Goal: Check status: Check status

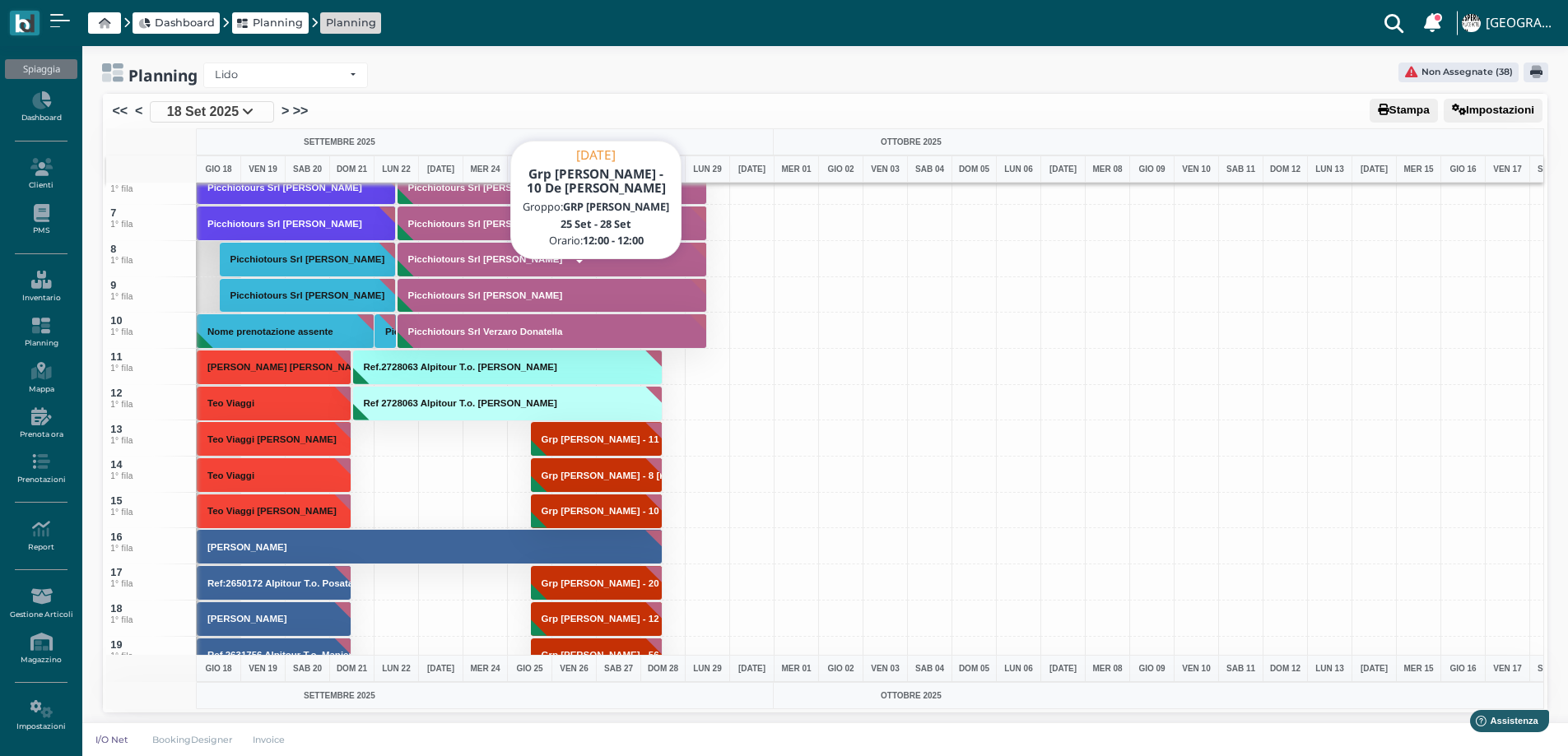
scroll to position [412, 0]
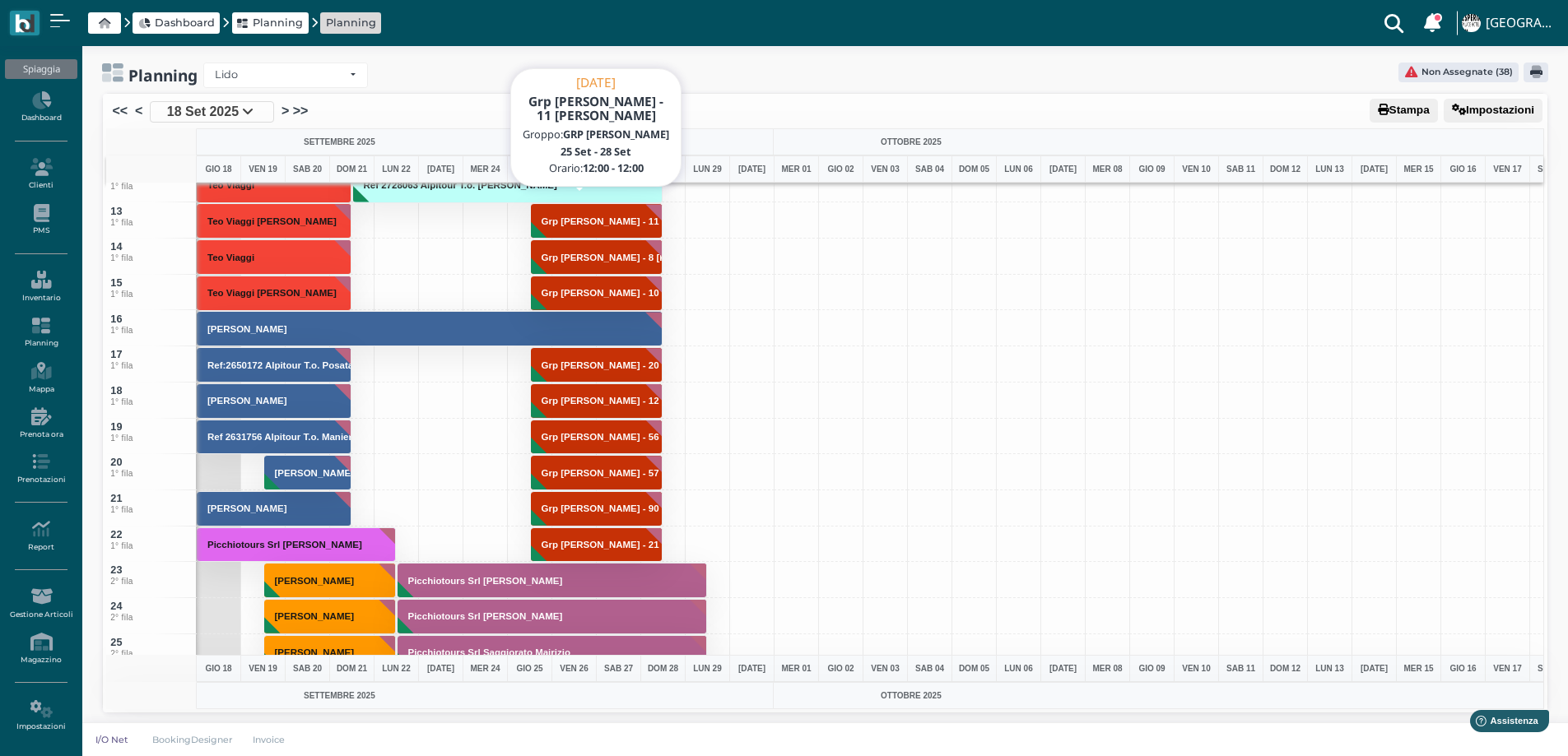
click at [572, 217] on h3 "Grp [PERSON_NAME] - 11 [PERSON_NAME]" at bounding box center [642, 221] width 213 height 10
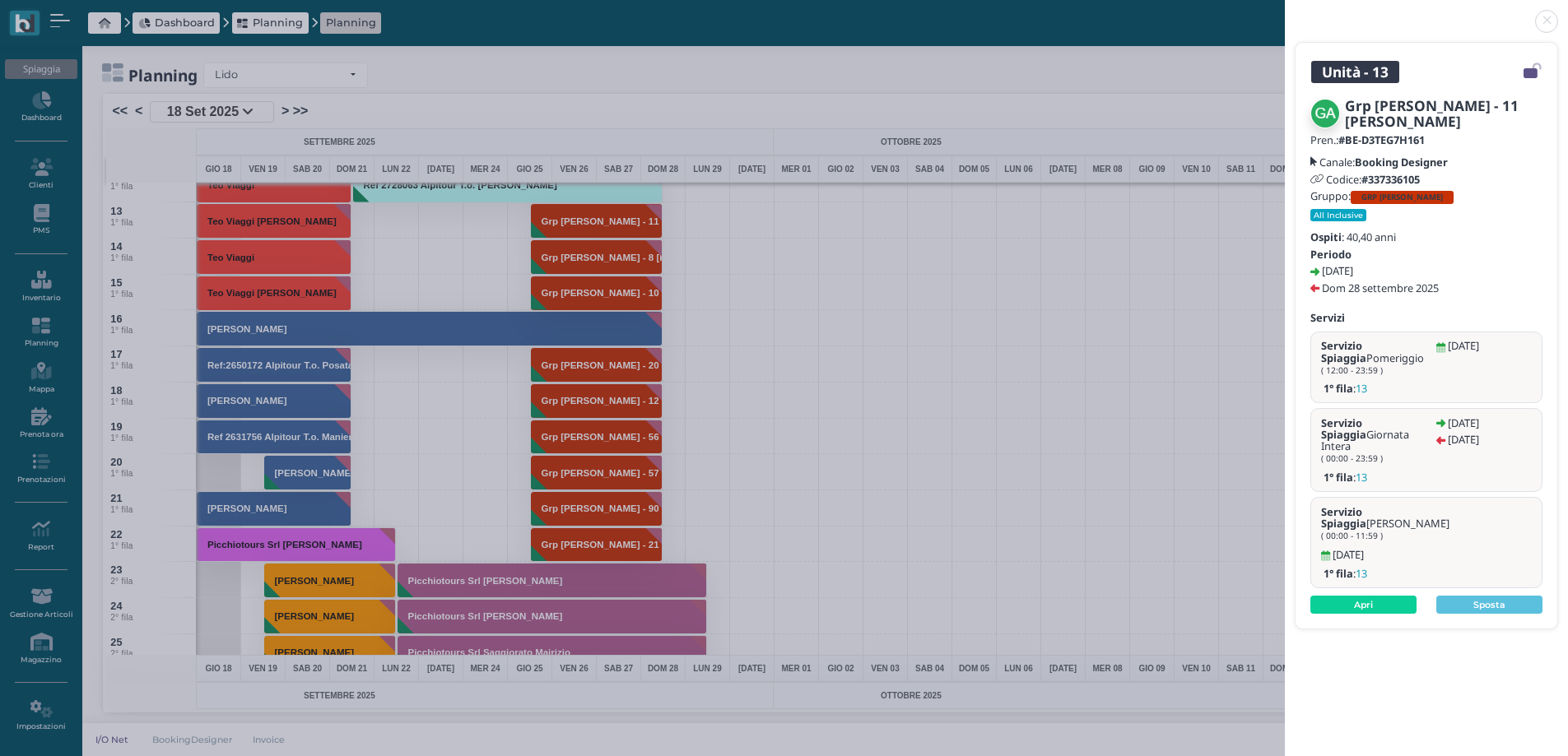
click at [1285, 11] on link at bounding box center [1285, 11] width 0 height 0
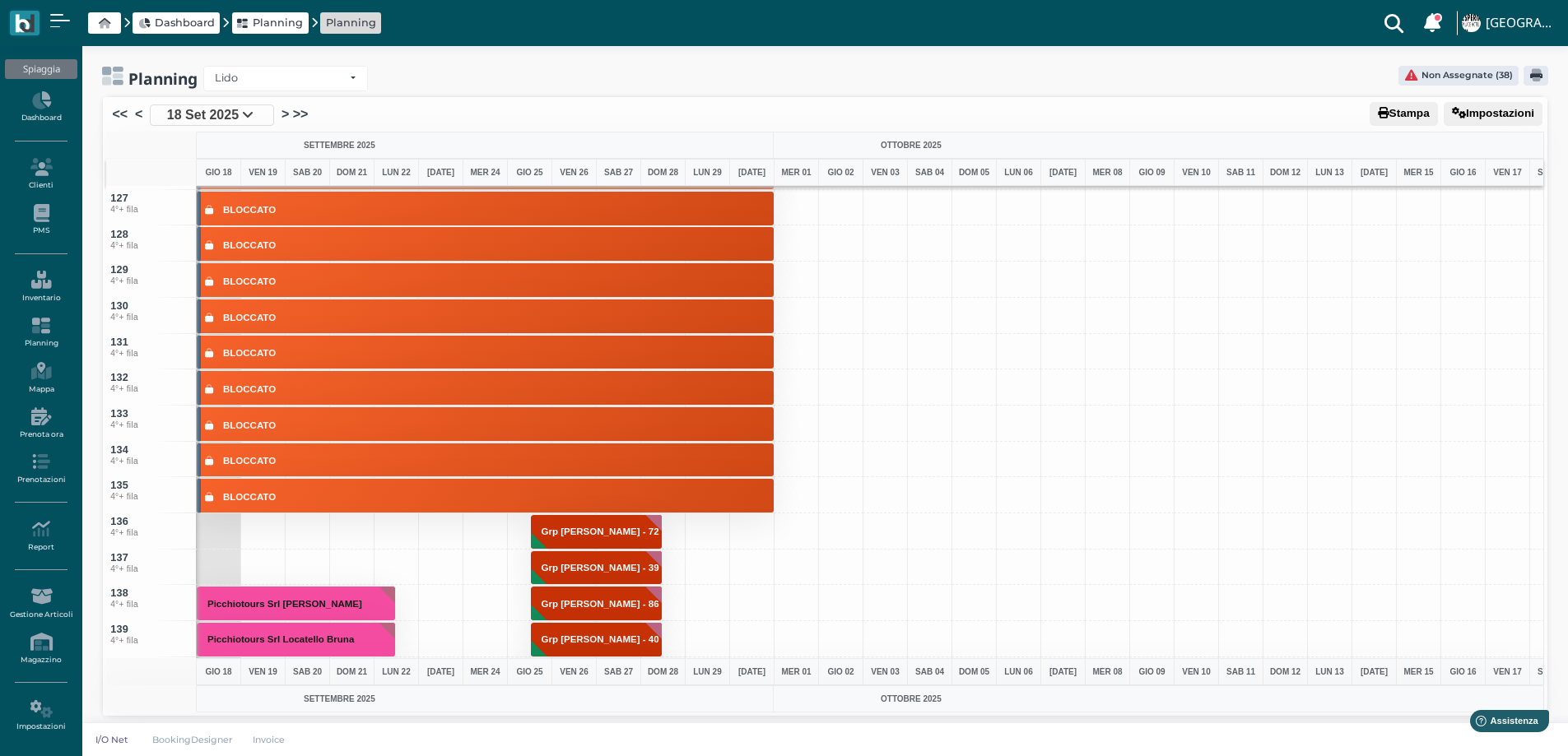
scroll to position [4362, 0]
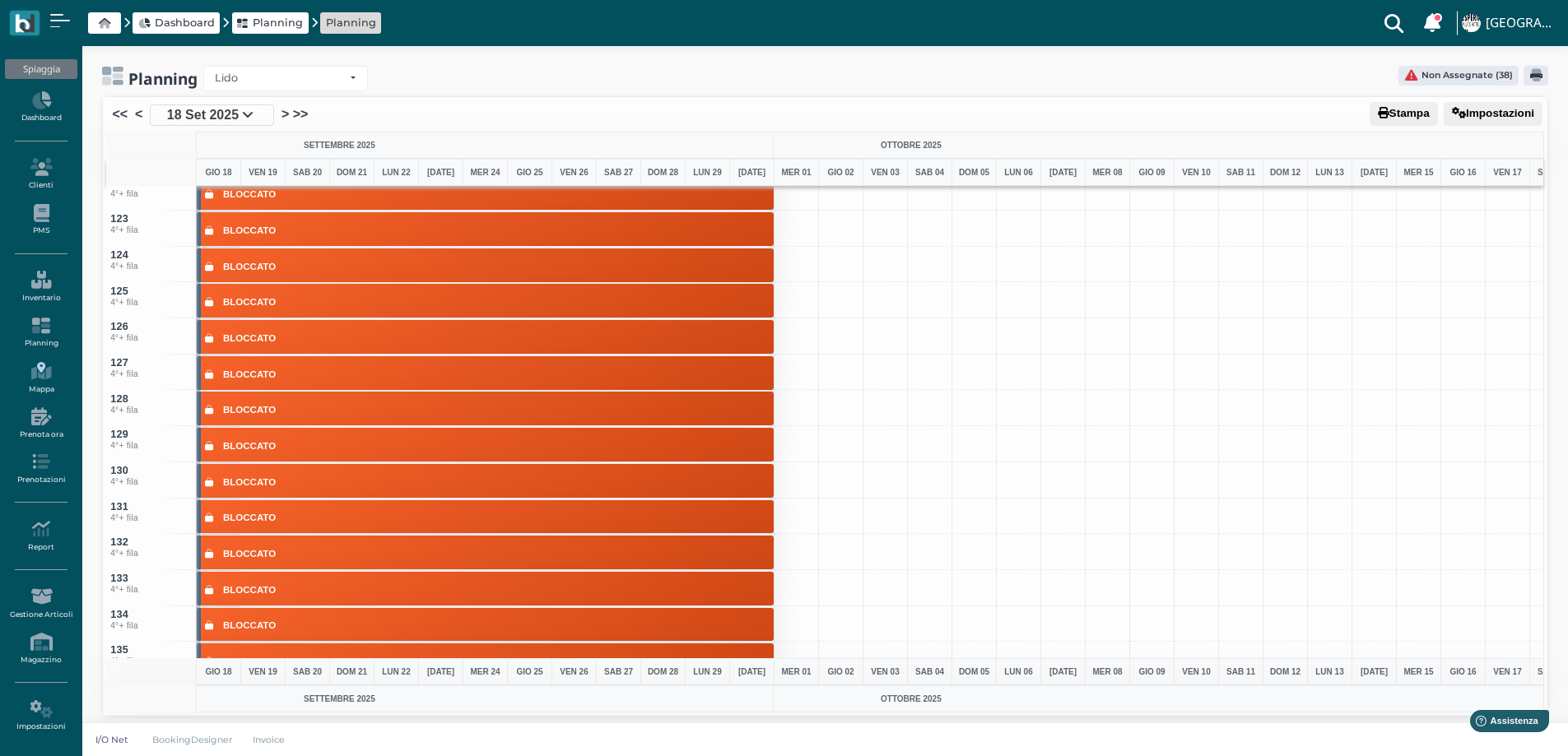
click at [38, 379] on icon at bounding box center [41, 371] width 72 height 18
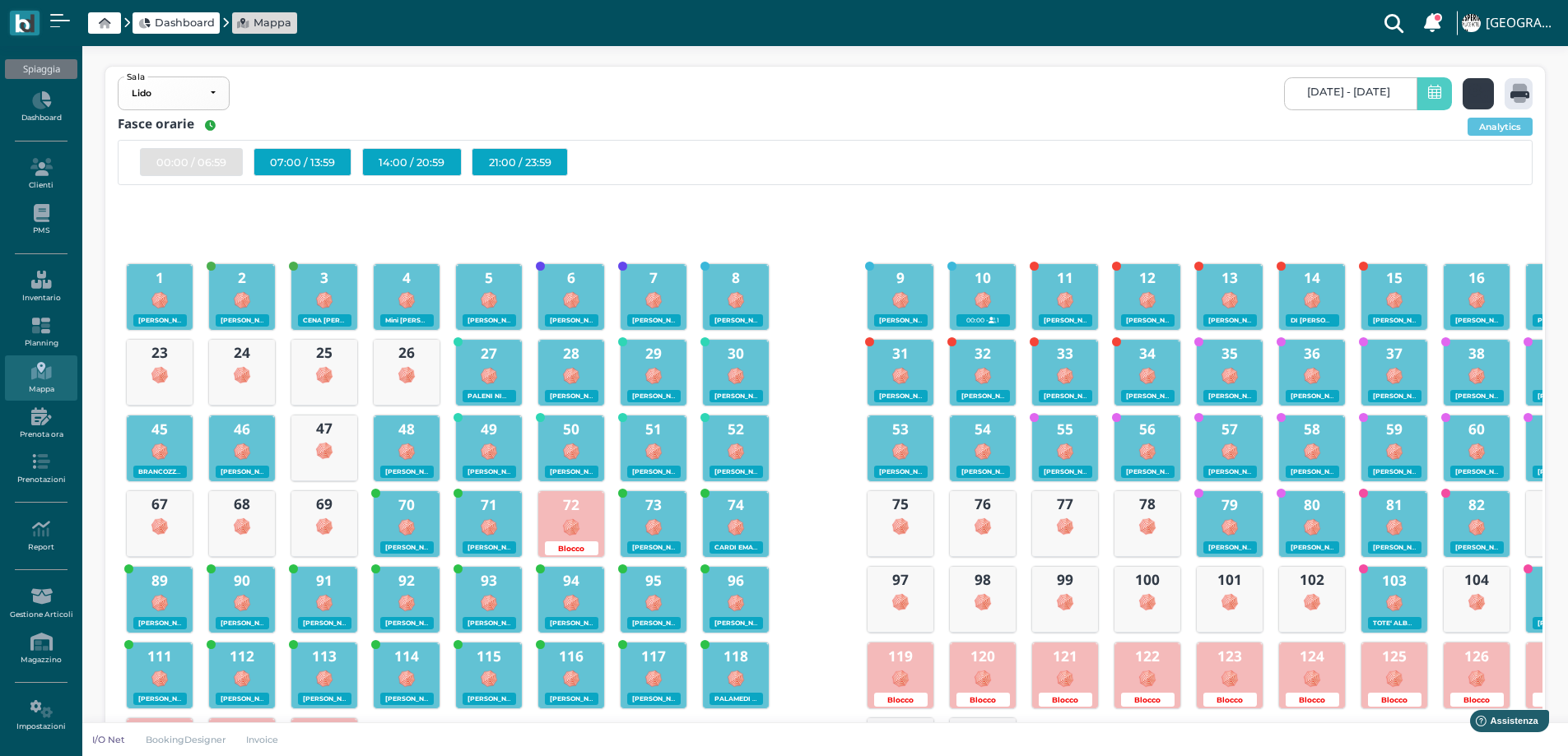
click at [1473, 93] on icon at bounding box center [1481, 94] width 24 height 19
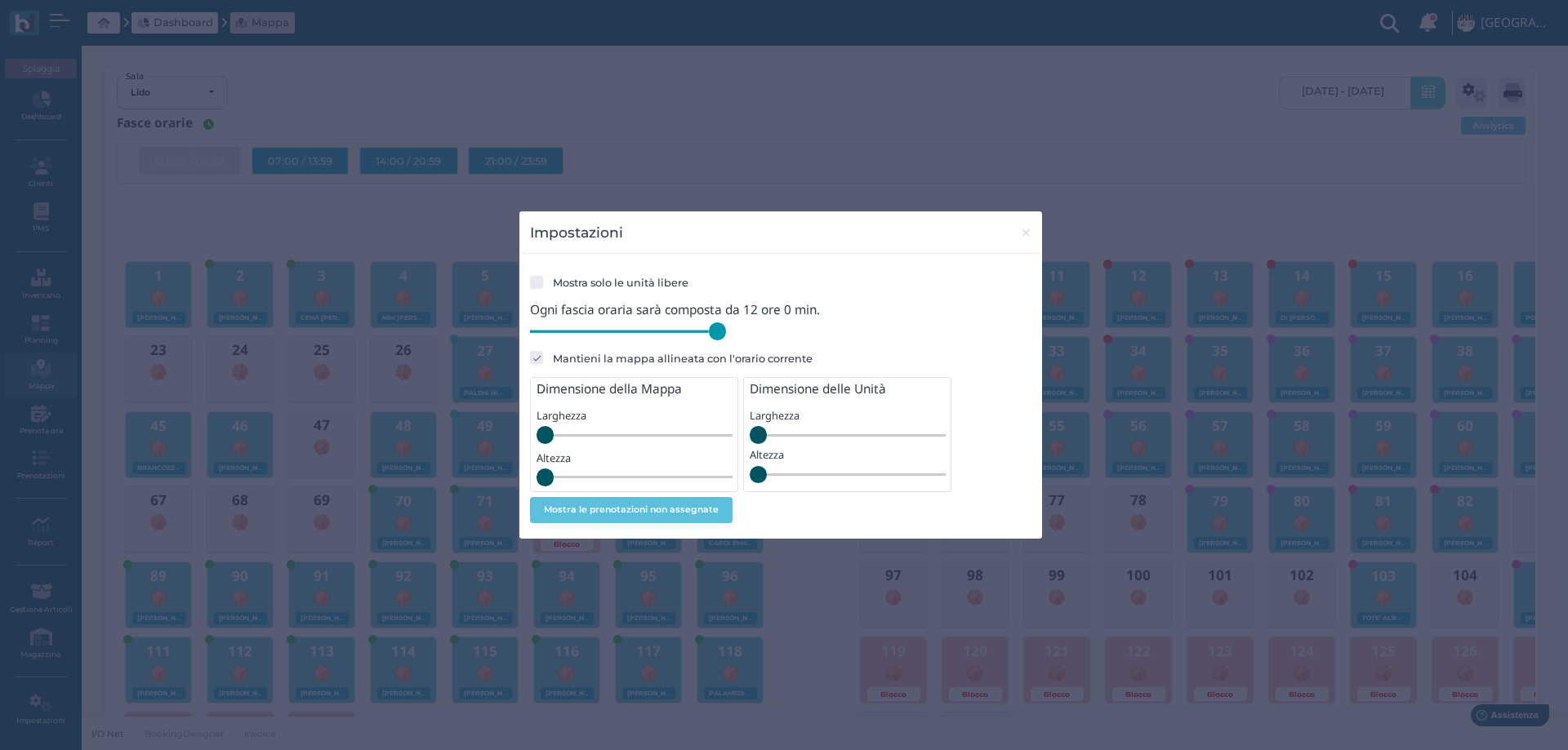
drag, startPoint x: 641, startPoint y: 336, endPoint x: 736, endPoint y: 341, distance: 95.1
type input "720"
click at [726, 341] on input "range" at bounding box center [628, 331] width 196 height 18
click at [1020, 228] on span "×" at bounding box center [1026, 232] width 12 height 21
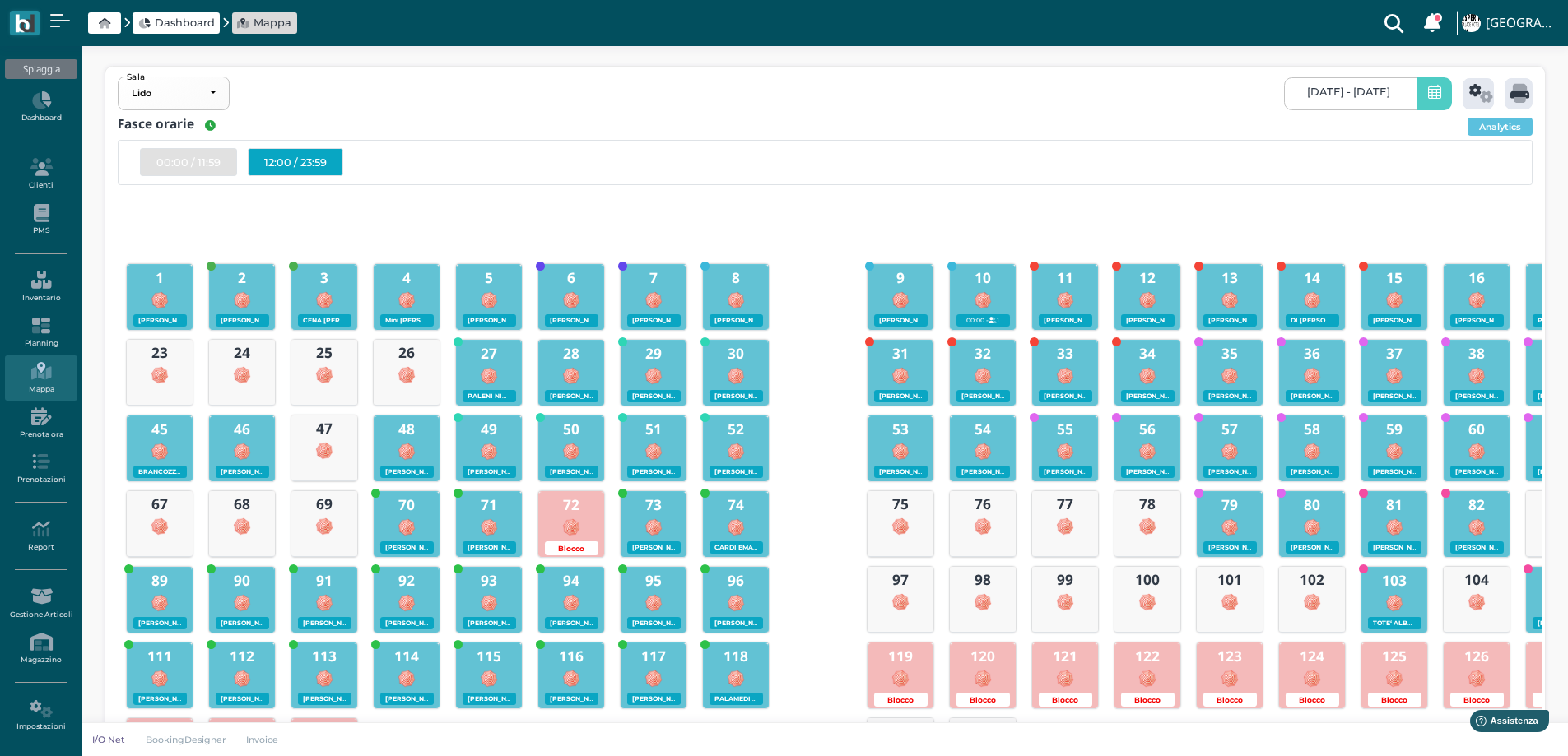
drag, startPoint x: 297, startPoint y: 156, endPoint x: 317, endPoint y: 152, distance: 20.4
click at [300, 155] on div "12:00 / 23:59" at bounding box center [295, 162] width 95 height 28
click at [289, 154] on div "12:00 / 23:59" at bounding box center [295, 162] width 95 height 28
click at [1339, 87] on span "18/09/2025 - 18/09/2025" at bounding box center [1348, 92] width 83 height 13
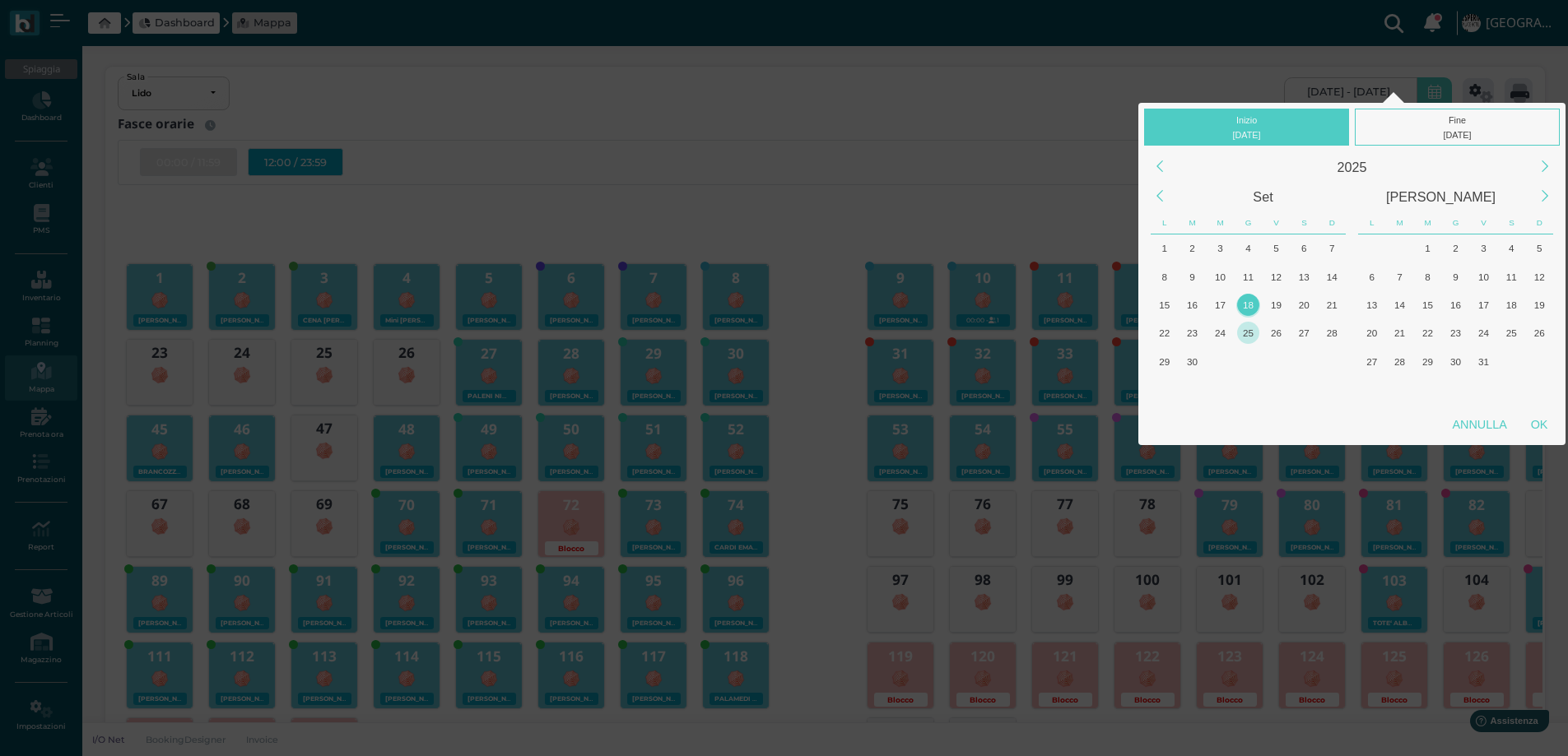
click at [1251, 336] on div "25" at bounding box center [1247, 332] width 22 height 22
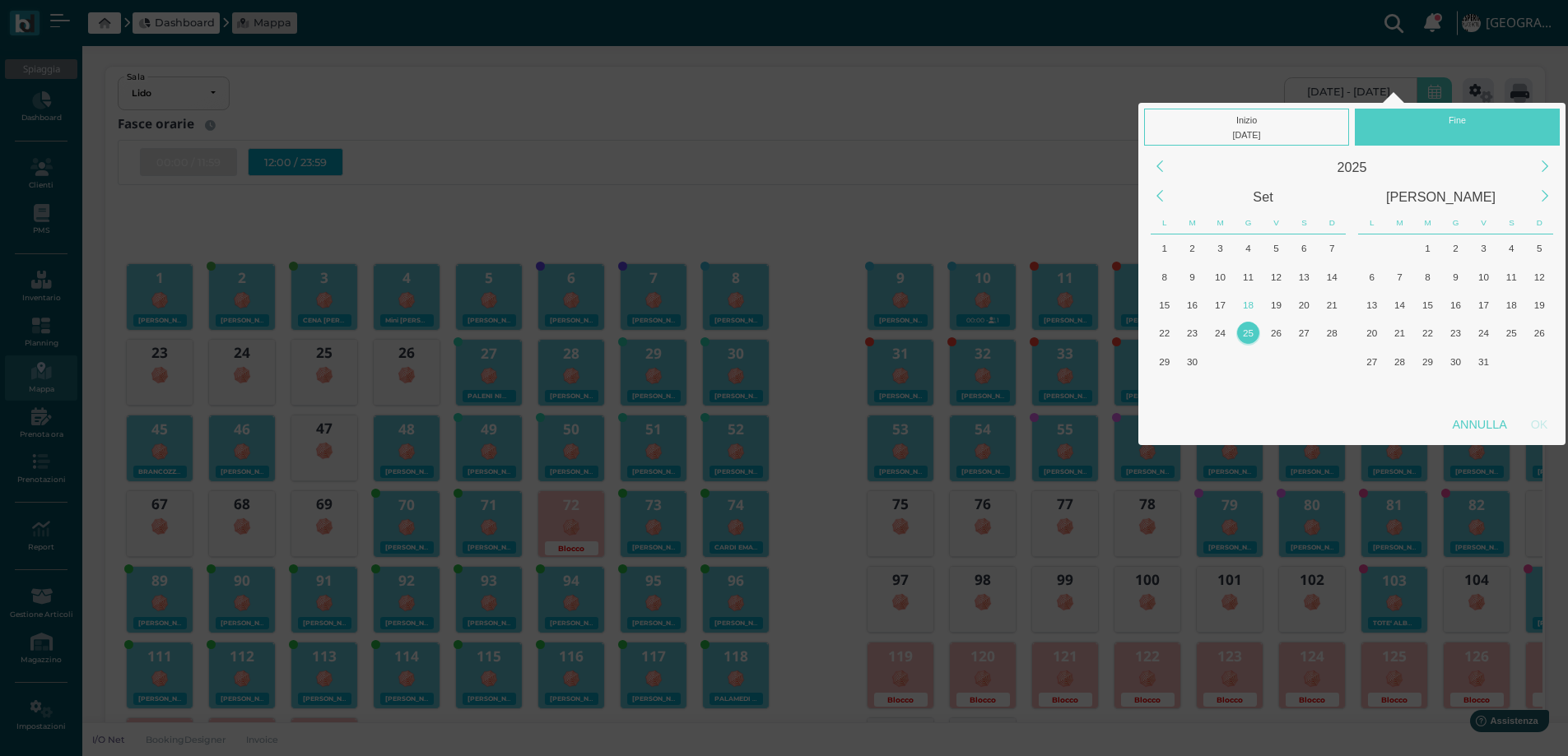
click at [1251, 336] on div "25" at bounding box center [1247, 332] width 22 height 22
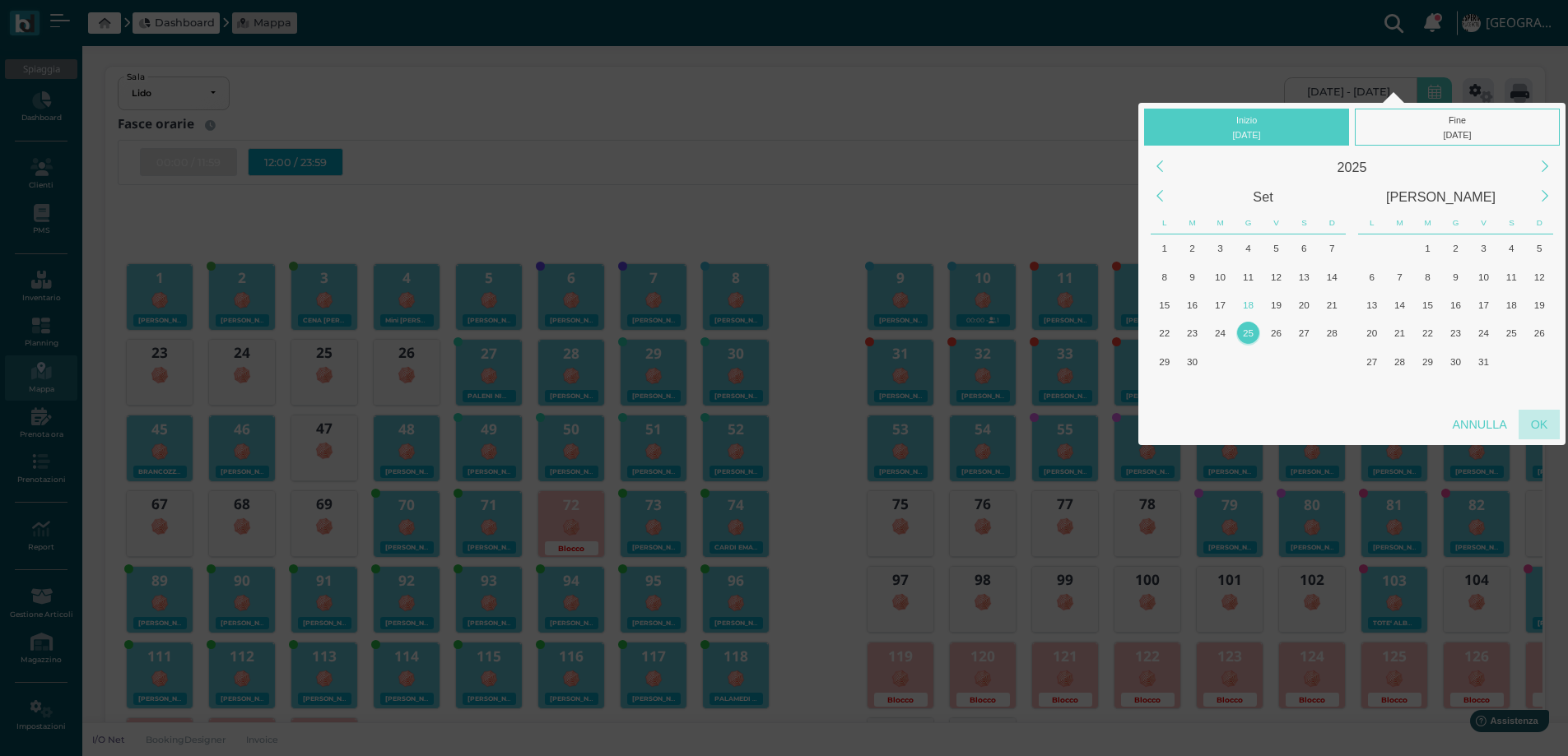
click at [1545, 425] on div "OK" at bounding box center [1538, 425] width 41 height 30
type input "25/09/2025 - 25/09/2025"
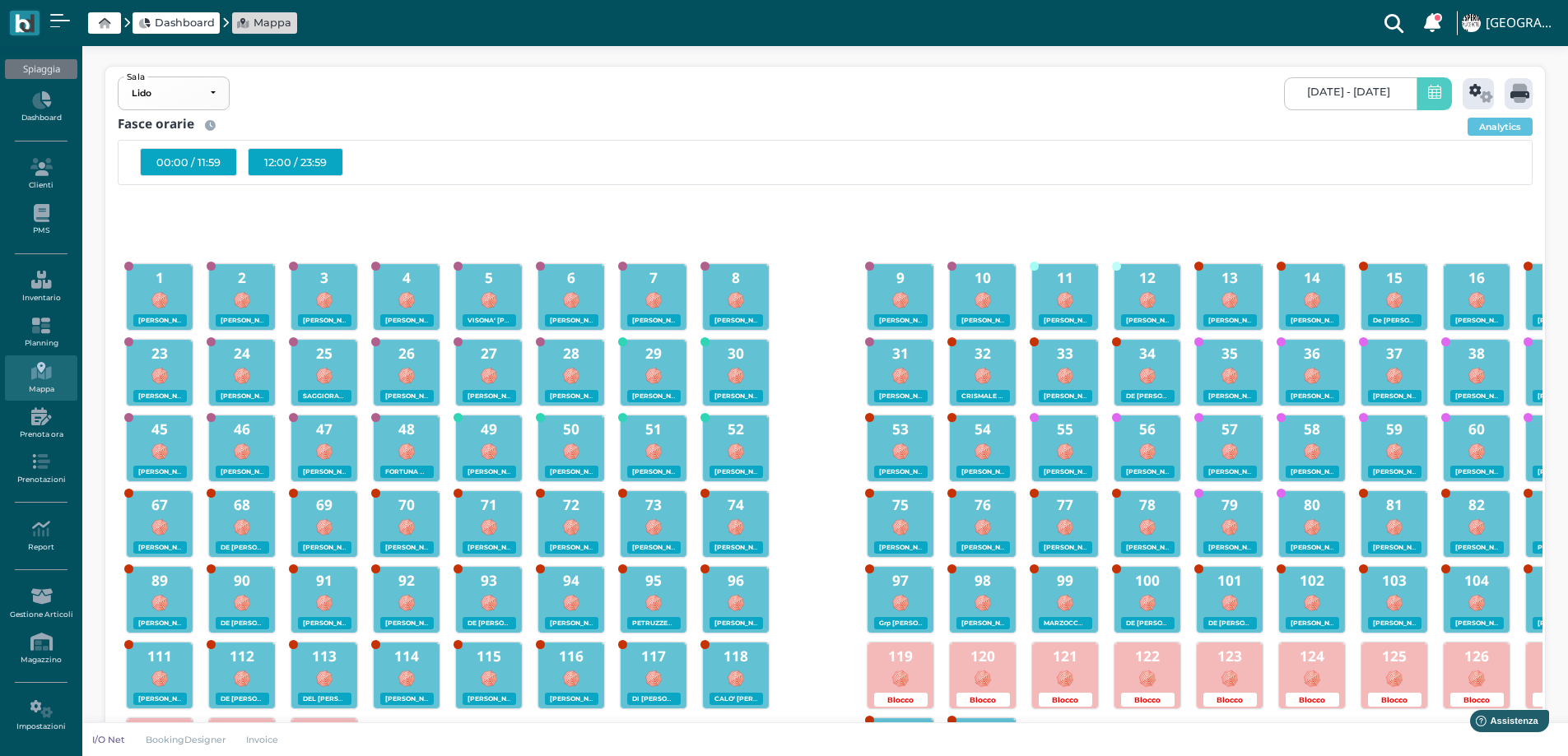
click at [295, 156] on div "12:00 / 23:59" at bounding box center [295, 162] width 95 height 28
click at [41, 335] on link "Planning" at bounding box center [41, 333] width 72 height 45
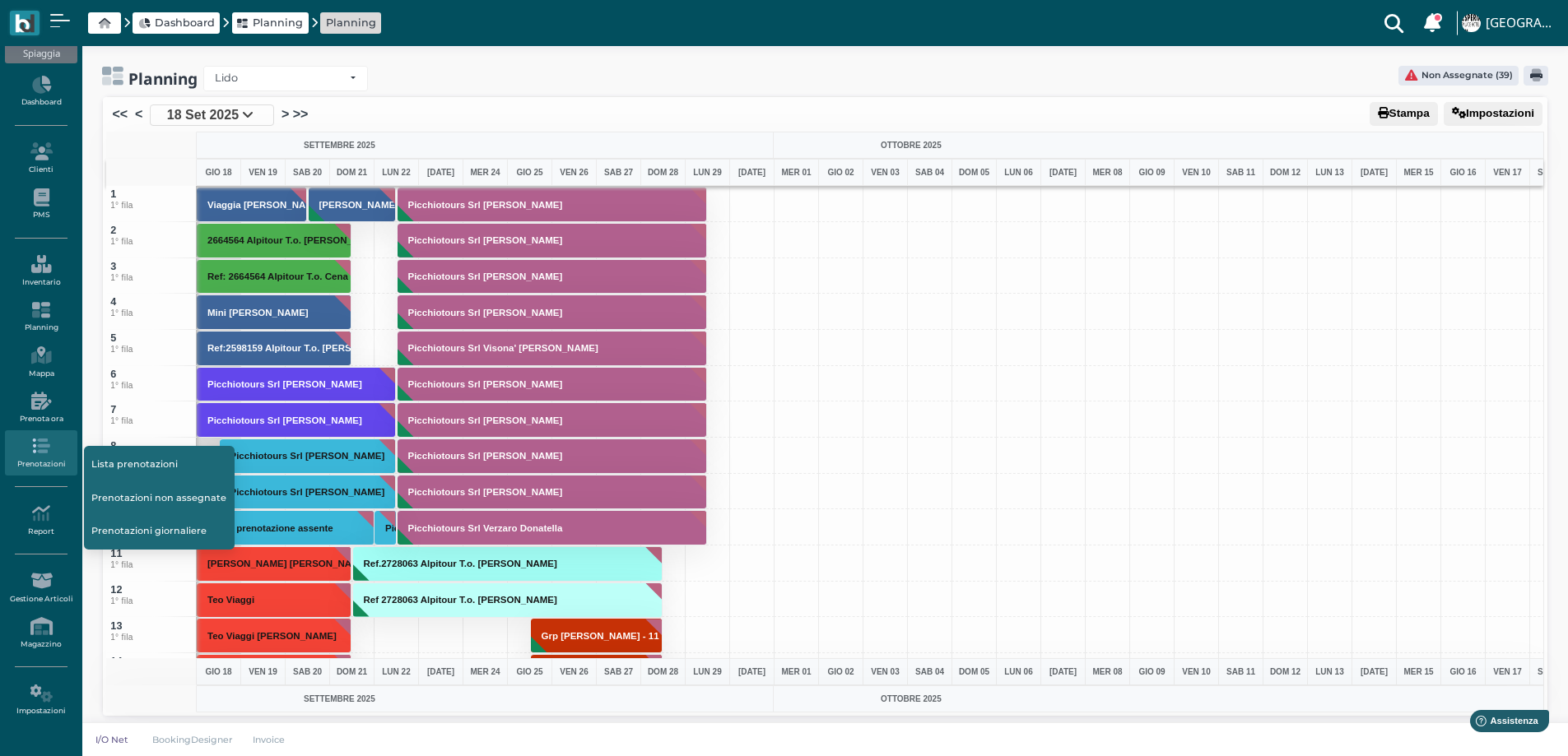
scroll to position [52, 0]
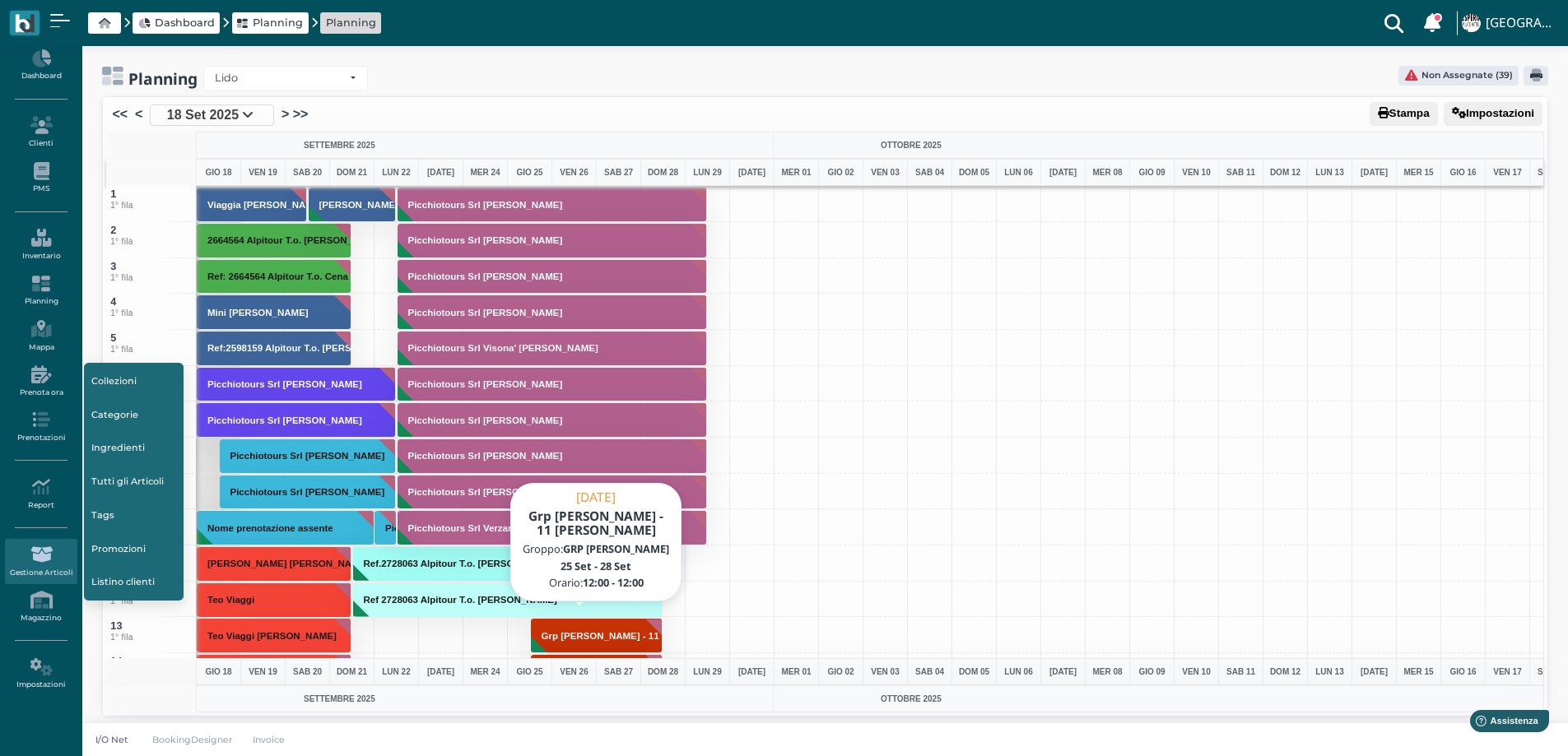
click at [609, 639] on h3 "Grp [PERSON_NAME] - 11 [PERSON_NAME]" at bounding box center [642, 635] width 213 height 10
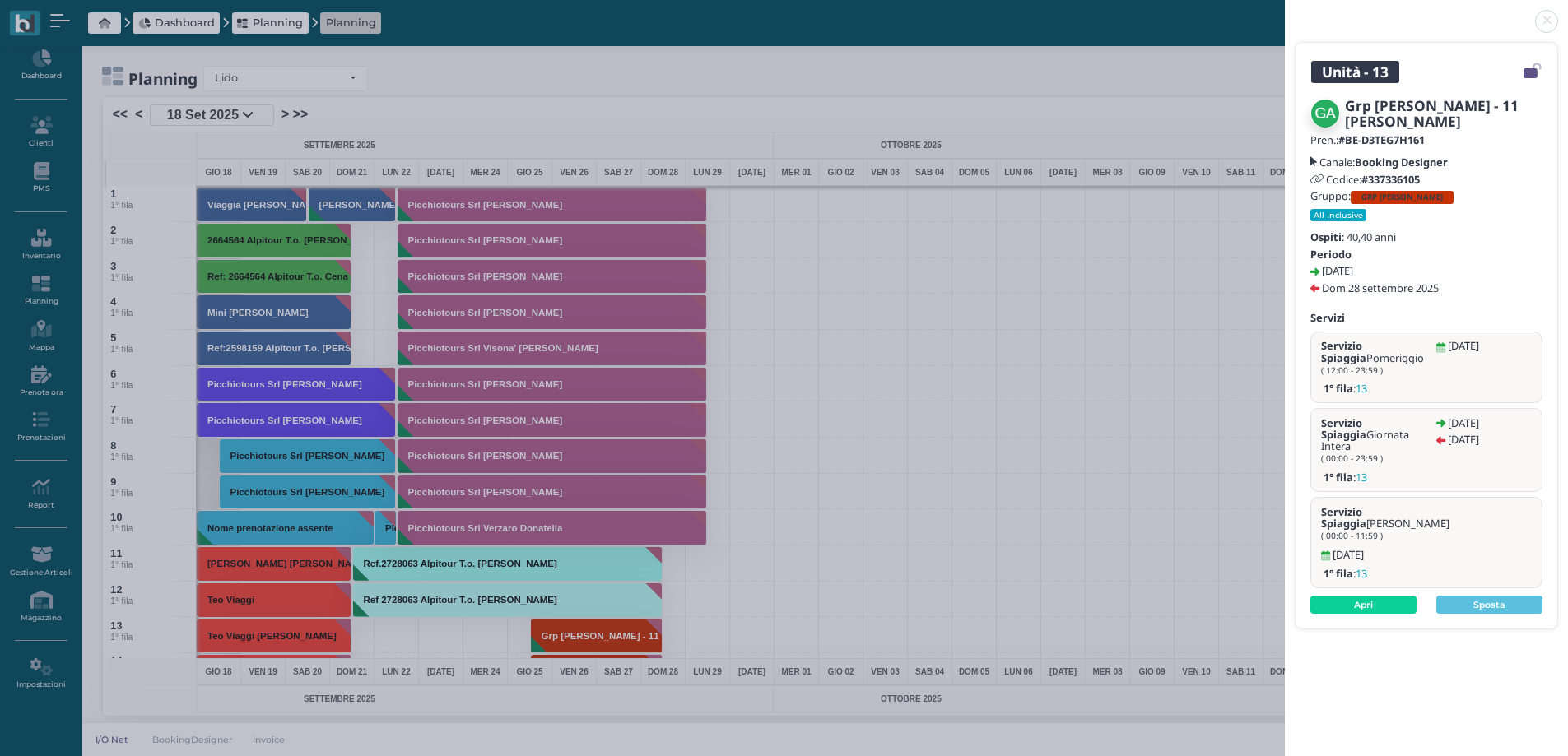
click at [1285, 11] on link at bounding box center [1285, 11] width 0 height 0
